Goal: Task Accomplishment & Management: Complete application form

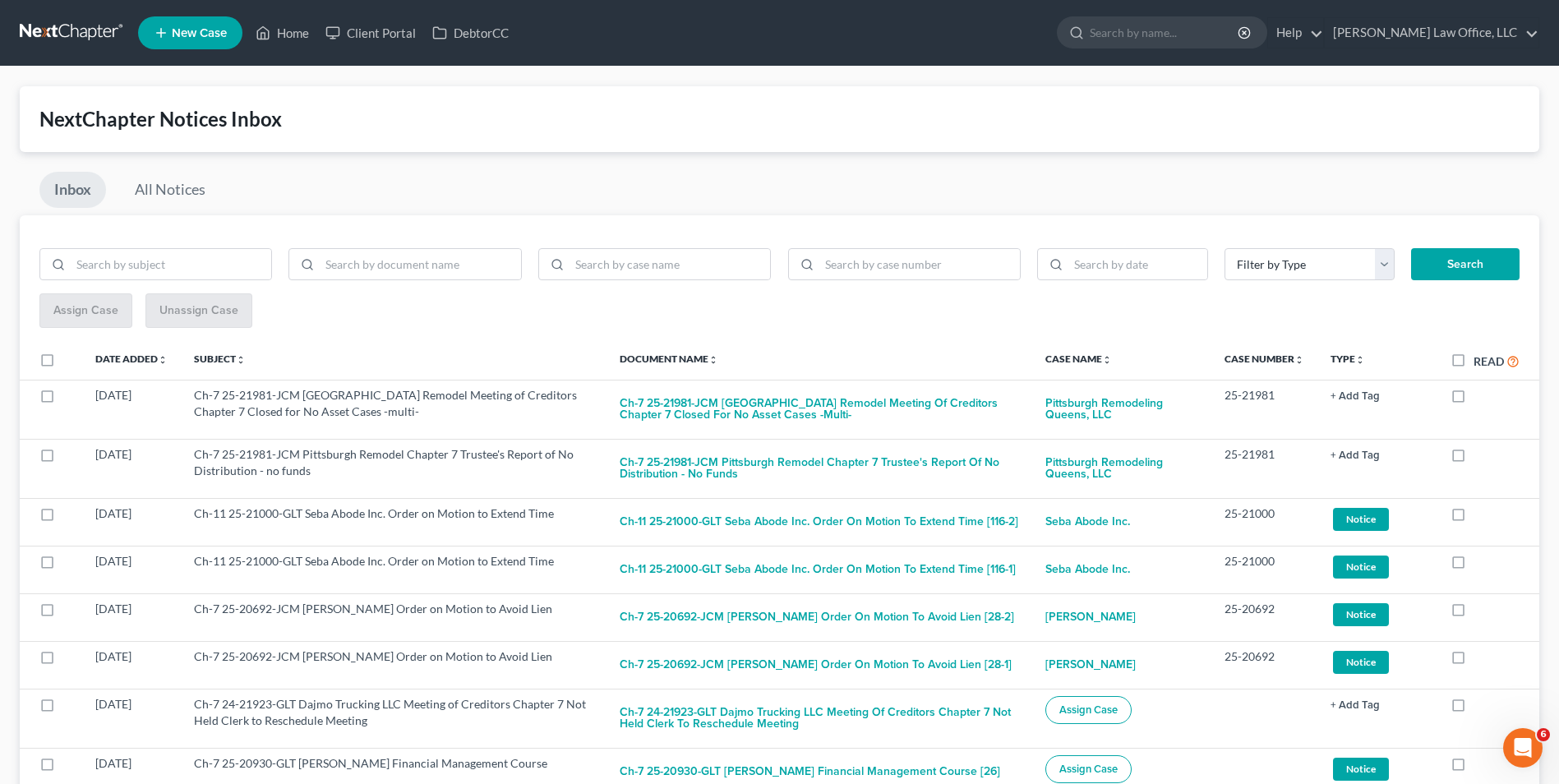
click at [88, 27] on link at bounding box center [72, 33] width 105 height 29
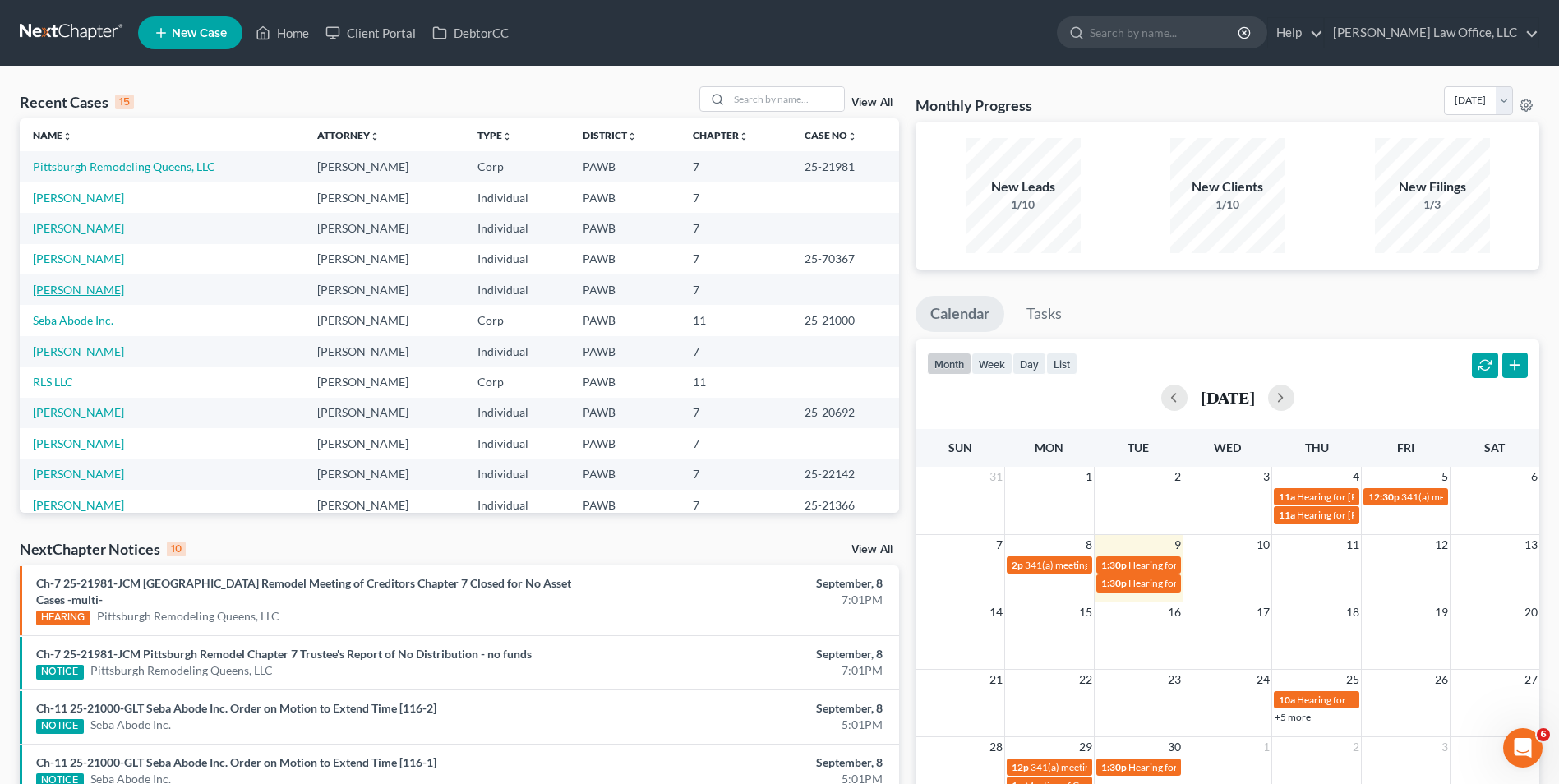
click at [59, 293] on link "[PERSON_NAME]" at bounding box center [78, 289] width 91 height 14
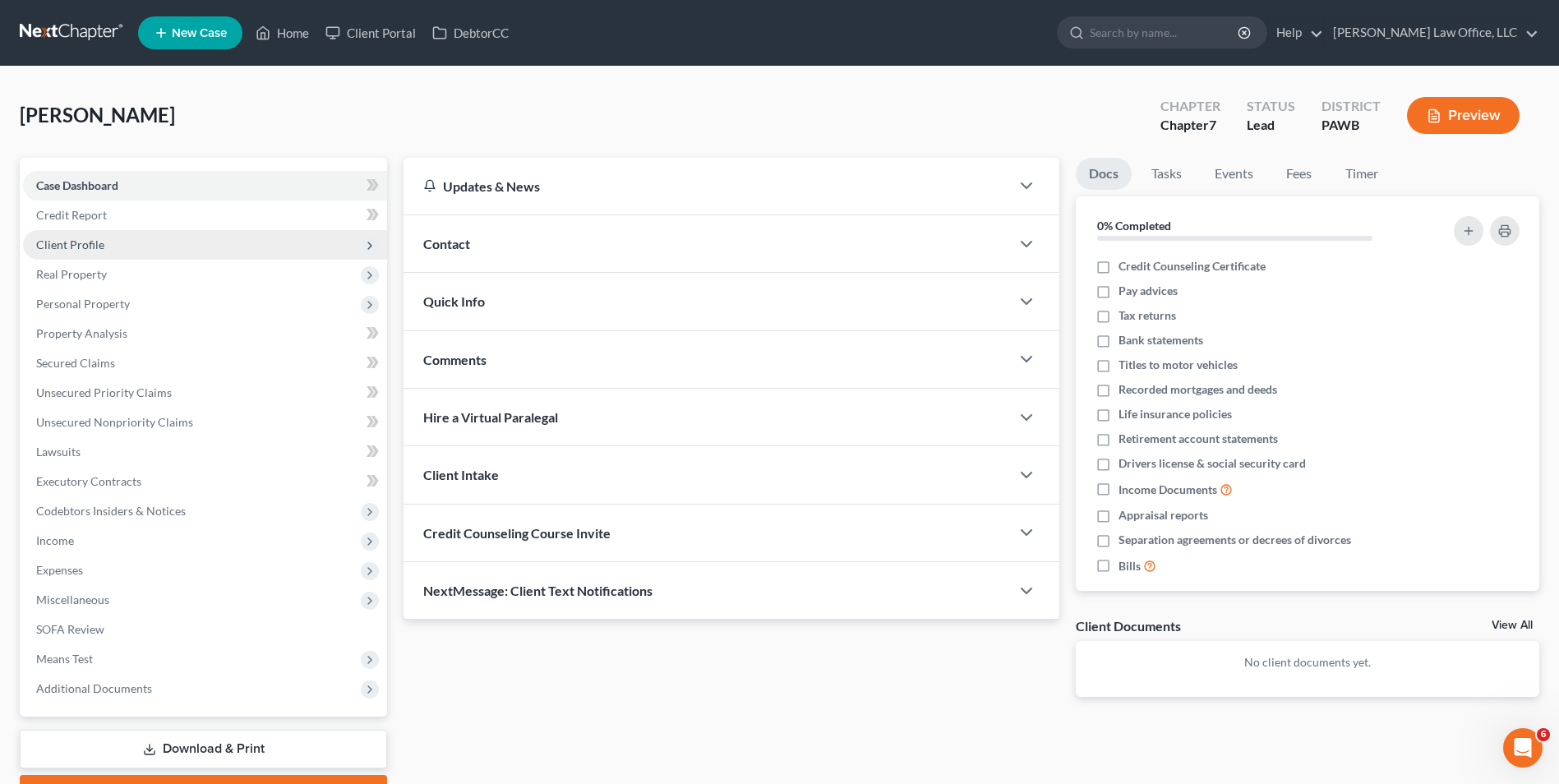
click at [186, 240] on span "Client Profile" at bounding box center [205, 245] width 364 height 29
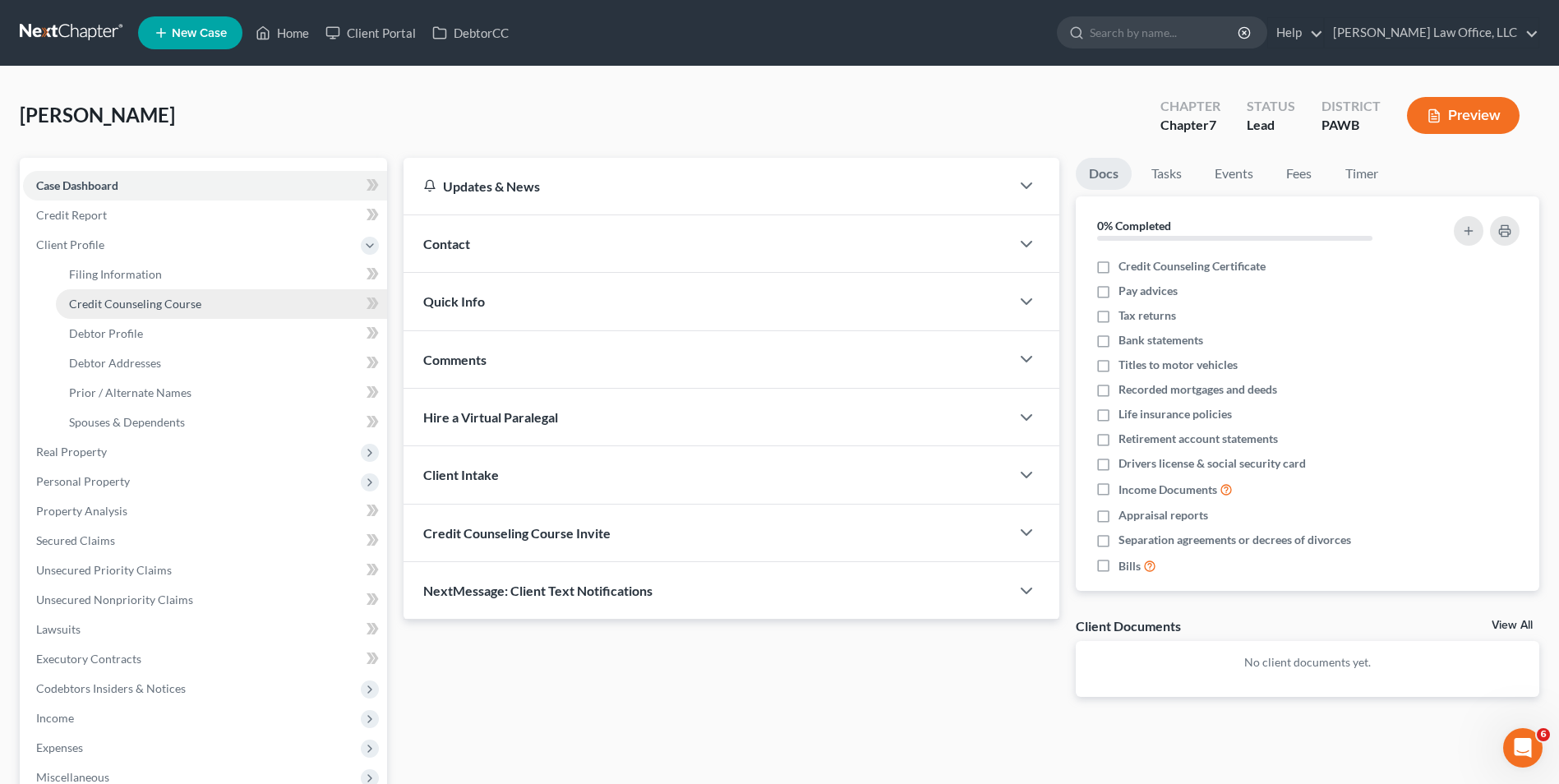
click at [189, 309] on span "Credit Counseling Course" at bounding box center [135, 303] width 133 height 14
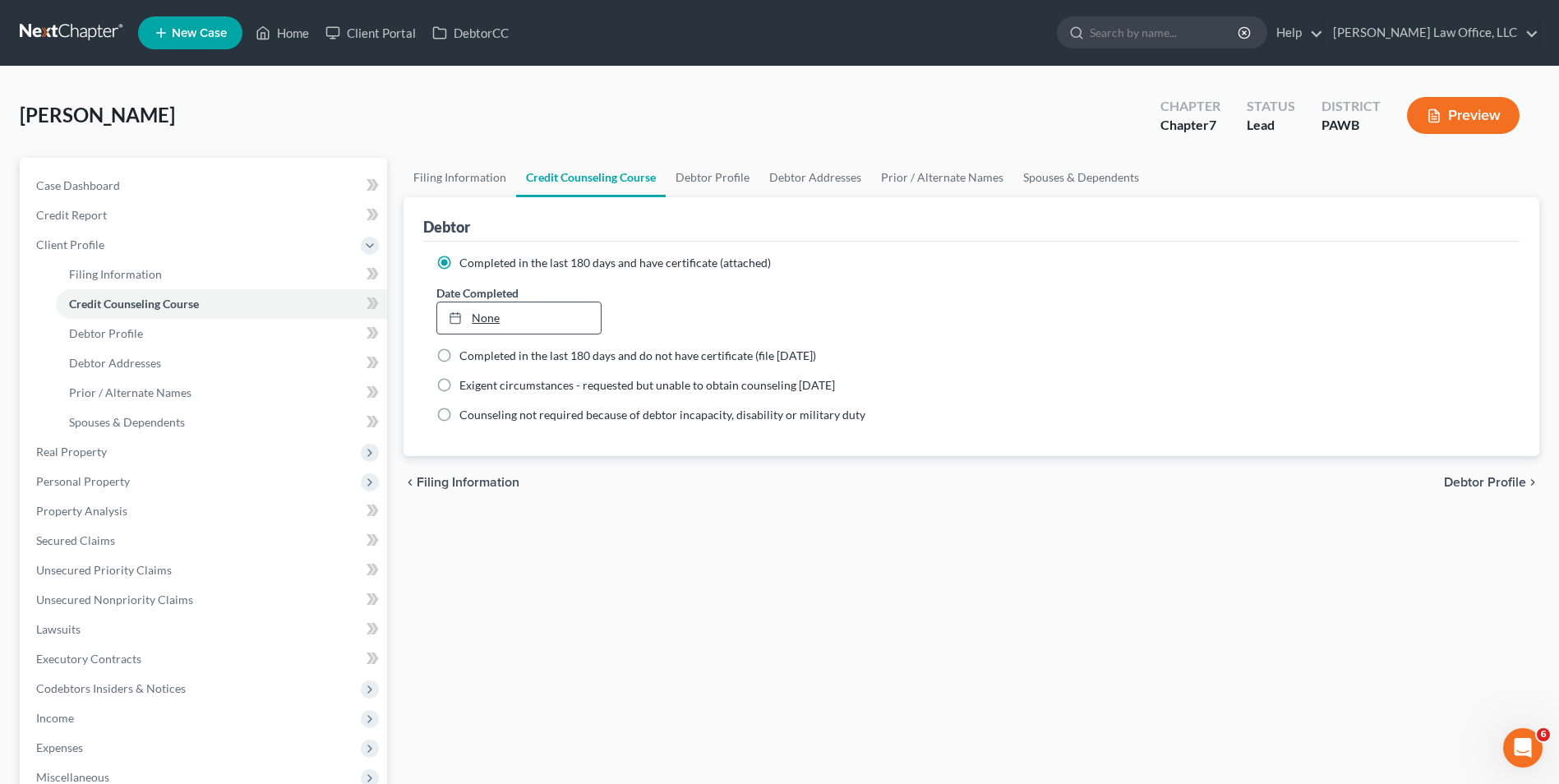
click at [489, 318] on link "None" at bounding box center [518, 318] width 163 height 31
type input "9/9/2025"
click at [1478, 484] on span "Debtor Profile" at bounding box center [1484, 482] width 82 height 13
select select "0"
